Goal: Browse casually

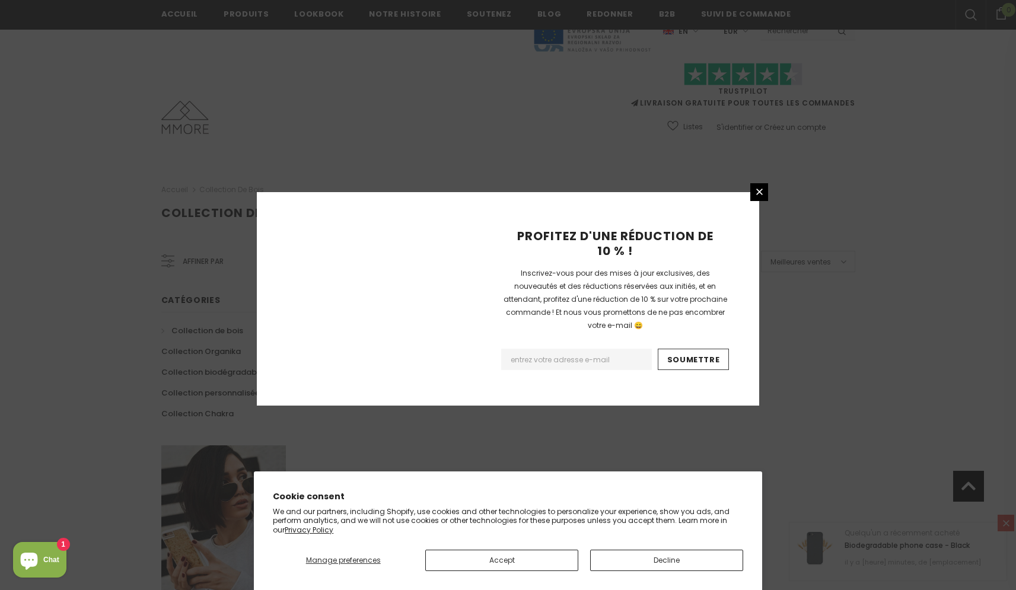
scroll to position [654, 0]
